Goal: Navigation & Orientation: Find specific page/section

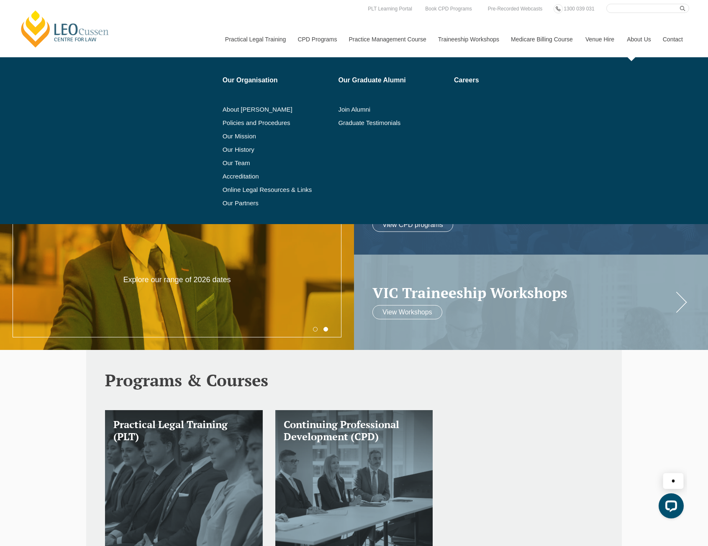
click at [655, 43] on link "About Us" at bounding box center [638, 39] width 36 height 36
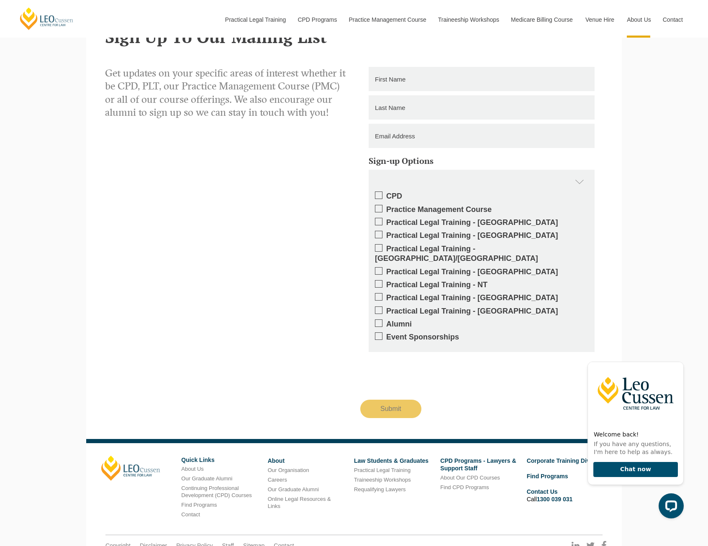
scroll to position [1041, 0]
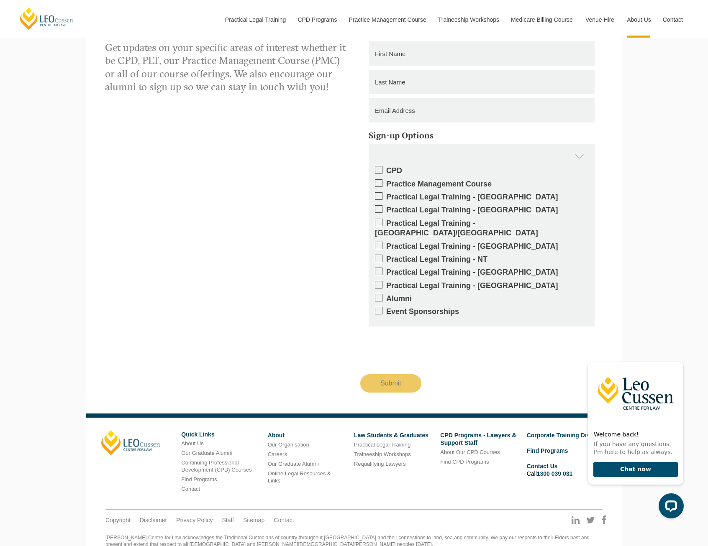
click at [279, 442] on link "Our Organisation" at bounding box center [288, 445] width 41 height 6
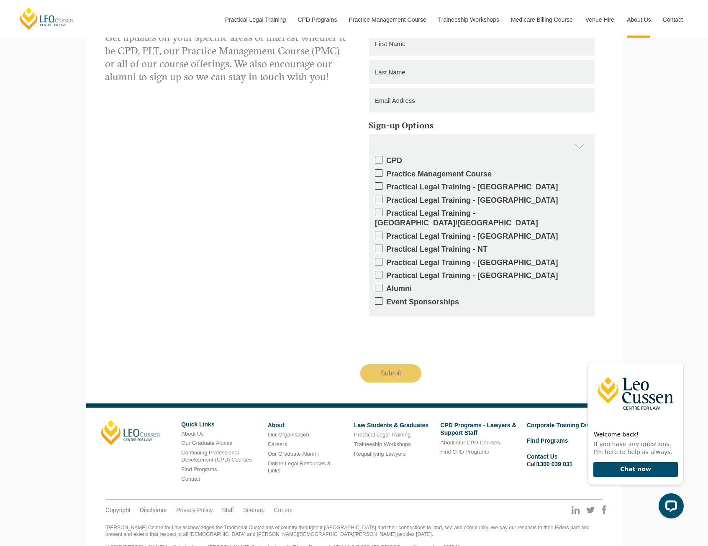
scroll to position [438, 0]
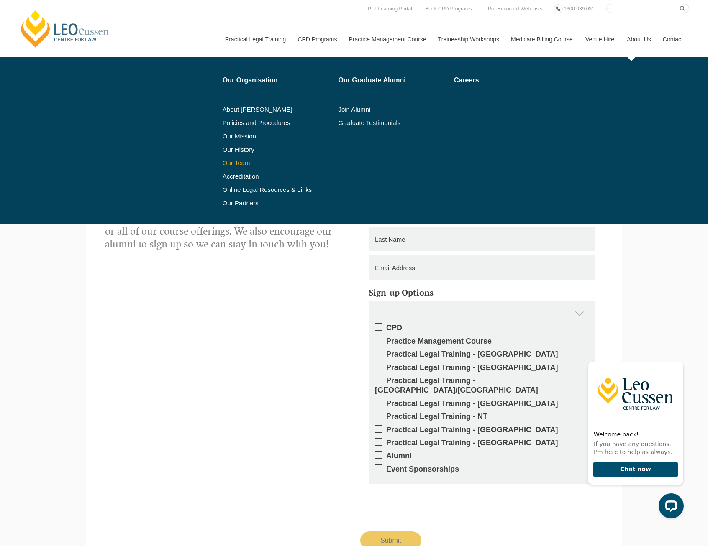
click at [229, 163] on link "Our Team" at bounding box center [278, 163] width 110 height 7
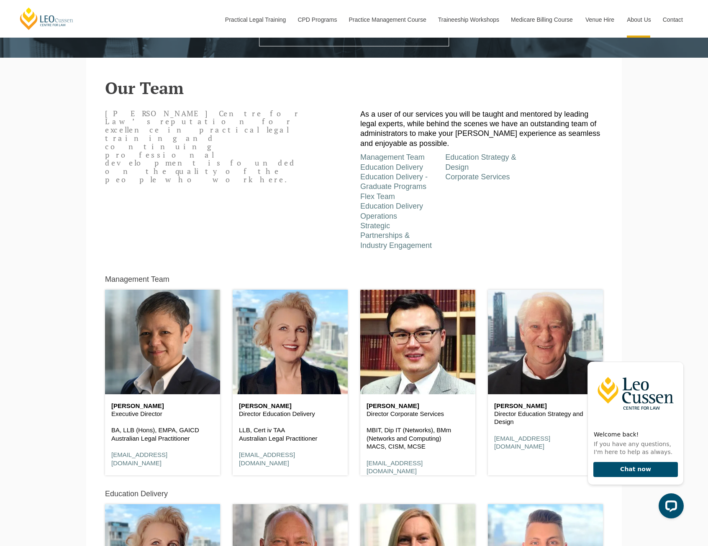
scroll to position [251, 0]
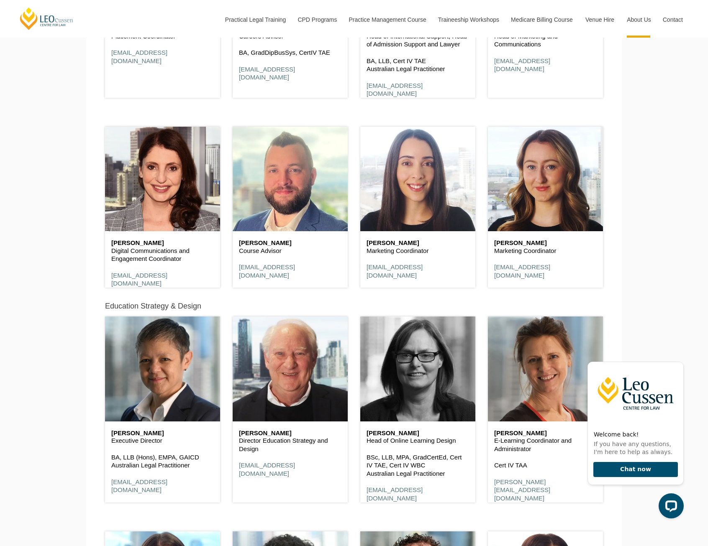
scroll to position [3714, 0]
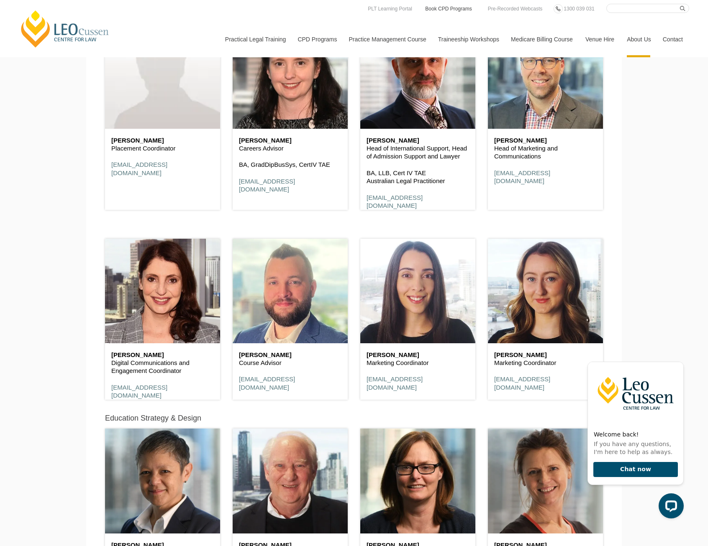
scroll to position [2466, 0]
